Goal: Book appointment/travel/reservation

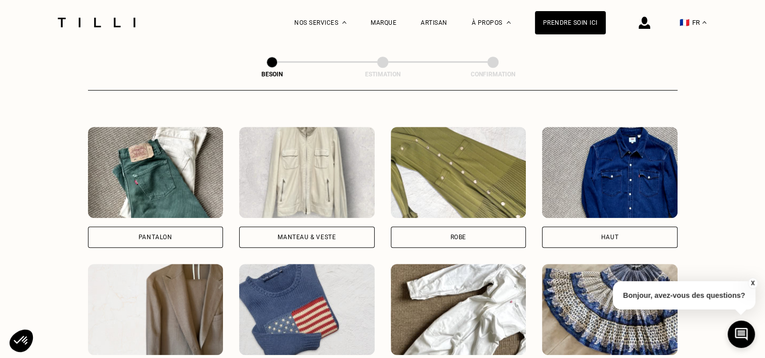
scroll to position [451, 0]
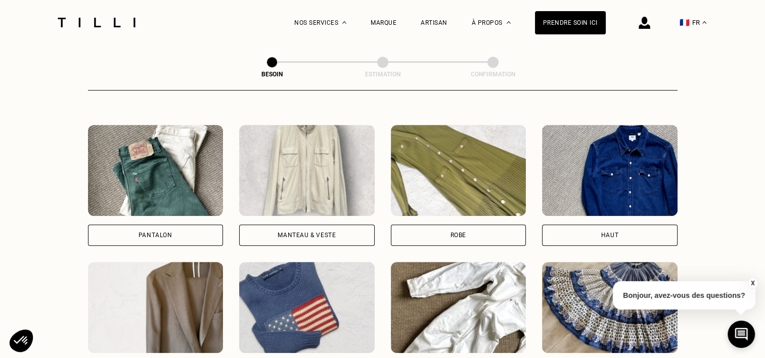
click at [306, 168] on img at bounding box center [306, 170] width 135 height 91
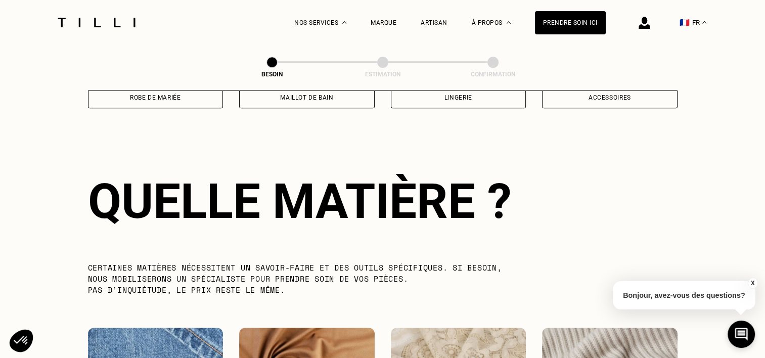
scroll to position [879, 0]
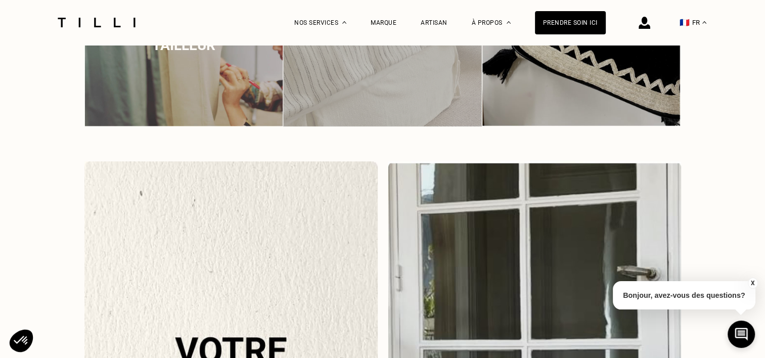
scroll to position [8, 0]
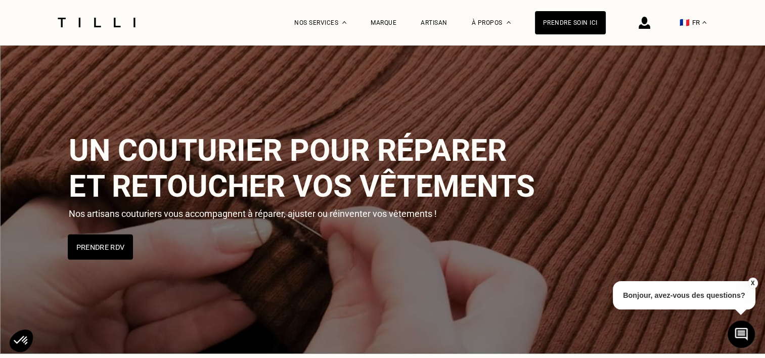
click at [108, 254] on button "Prendre RDV" at bounding box center [100, 246] width 65 height 25
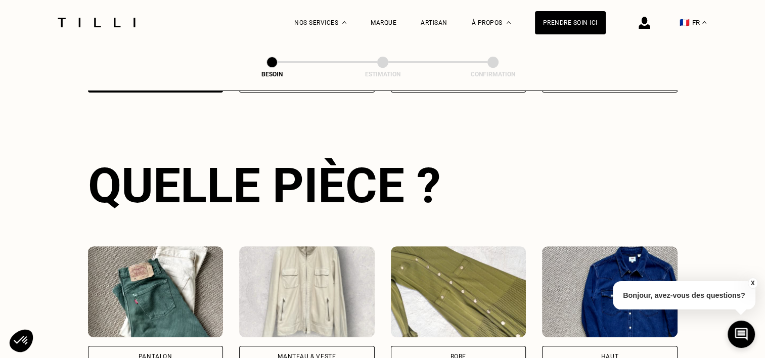
scroll to position [420, 0]
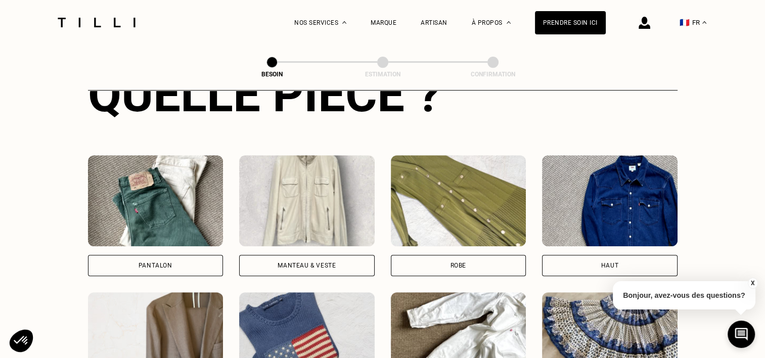
click at [153, 214] on img at bounding box center [155, 200] width 135 height 91
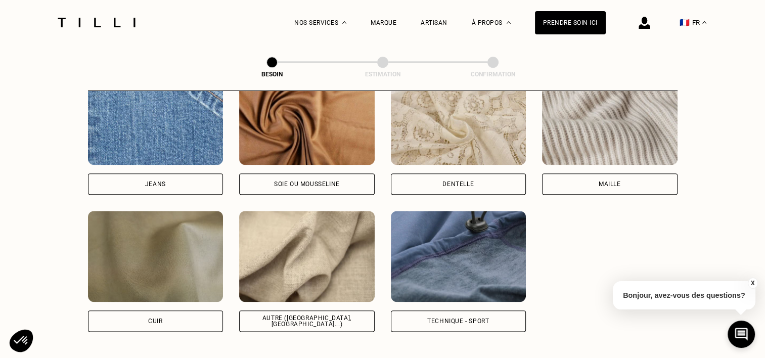
scroll to position [1123, 0]
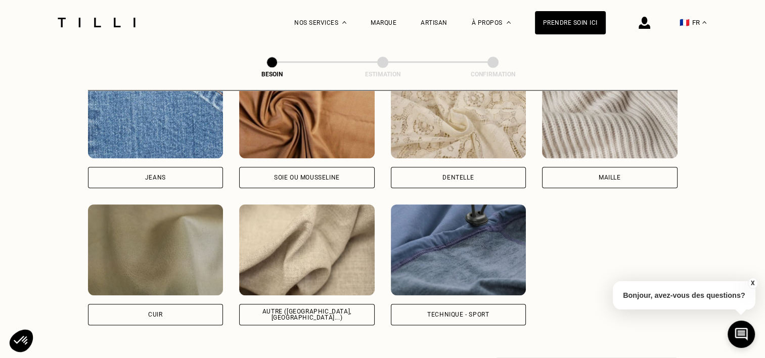
click at [297, 217] on img at bounding box center [306, 249] width 135 height 91
select select "FR"
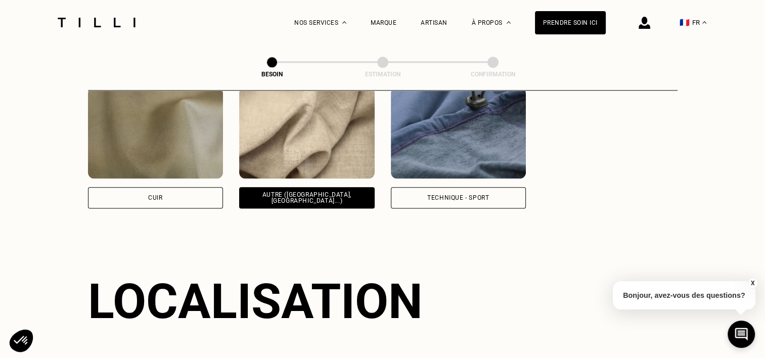
scroll to position [1358, 0]
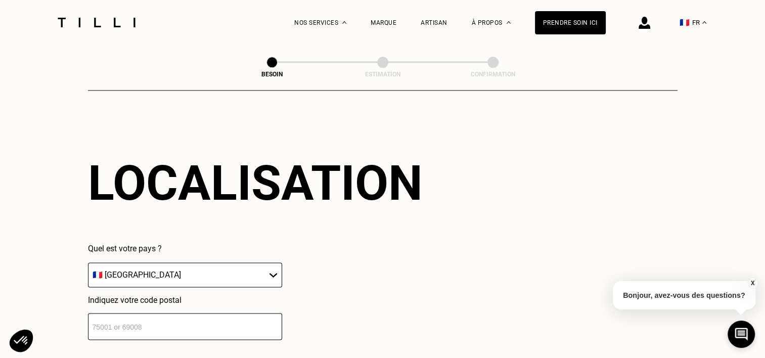
click at [194, 319] on input "number" at bounding box center [185, 326] width 194 height 27
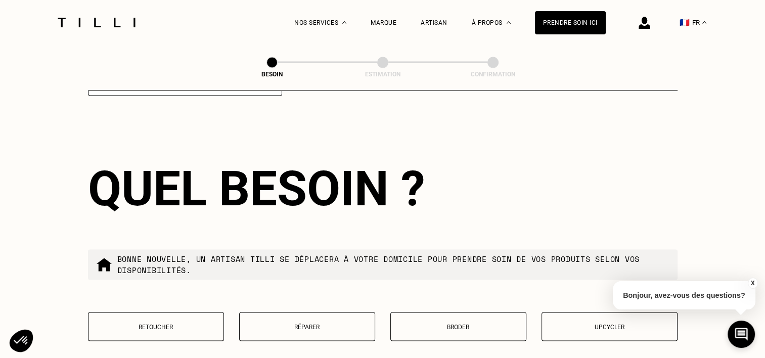
scroll to position [1609, 0]
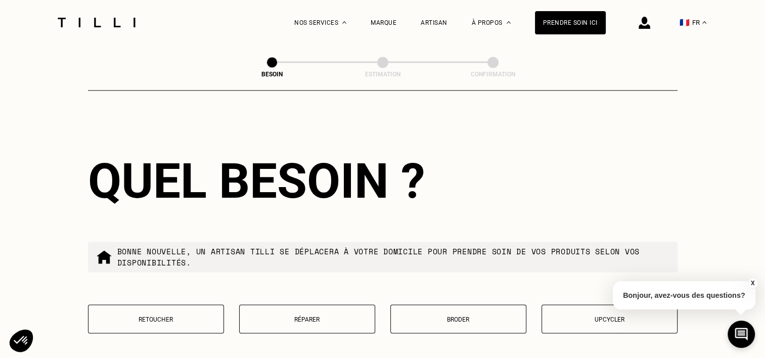
type input "75013"
click at [191, 316] on p "Retoucher" at bounding box center [155, 318] width 125 height 7
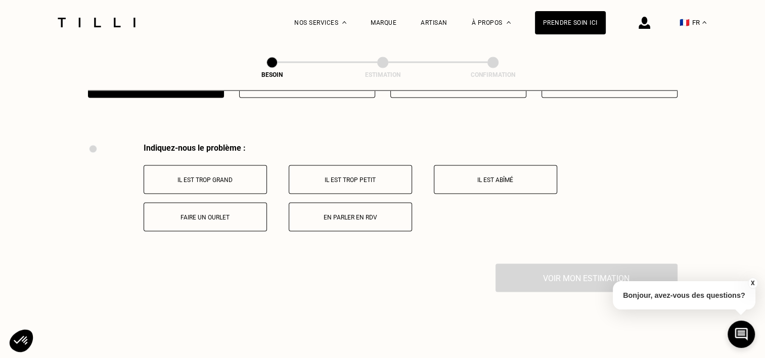
scroll to position [1868, 0]
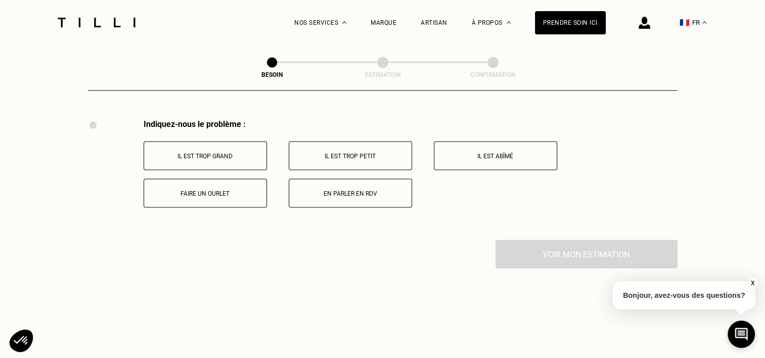
click at [226, 190] on p "Faire un ourlet" at bounding box center [205, 193] width 112 height 7
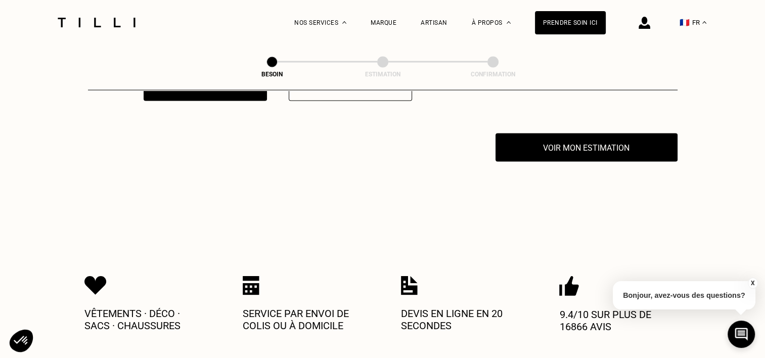
scroll to position [1989, 0]
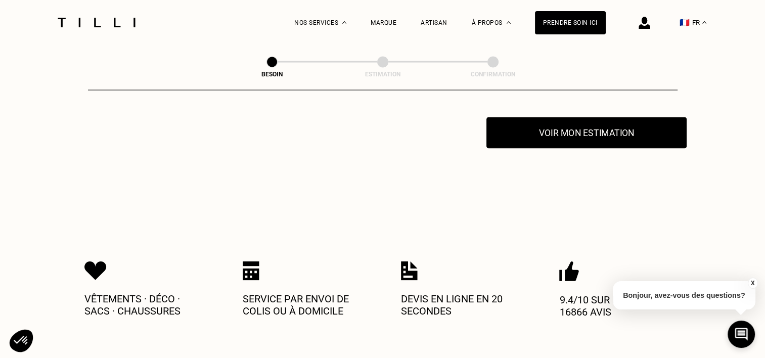
click at [599, 129] on button "Voir mon estimation" at bounding box center [586, 132] width 200 height 31
